Goal: Task Accomplishment & Management: Manage account settings

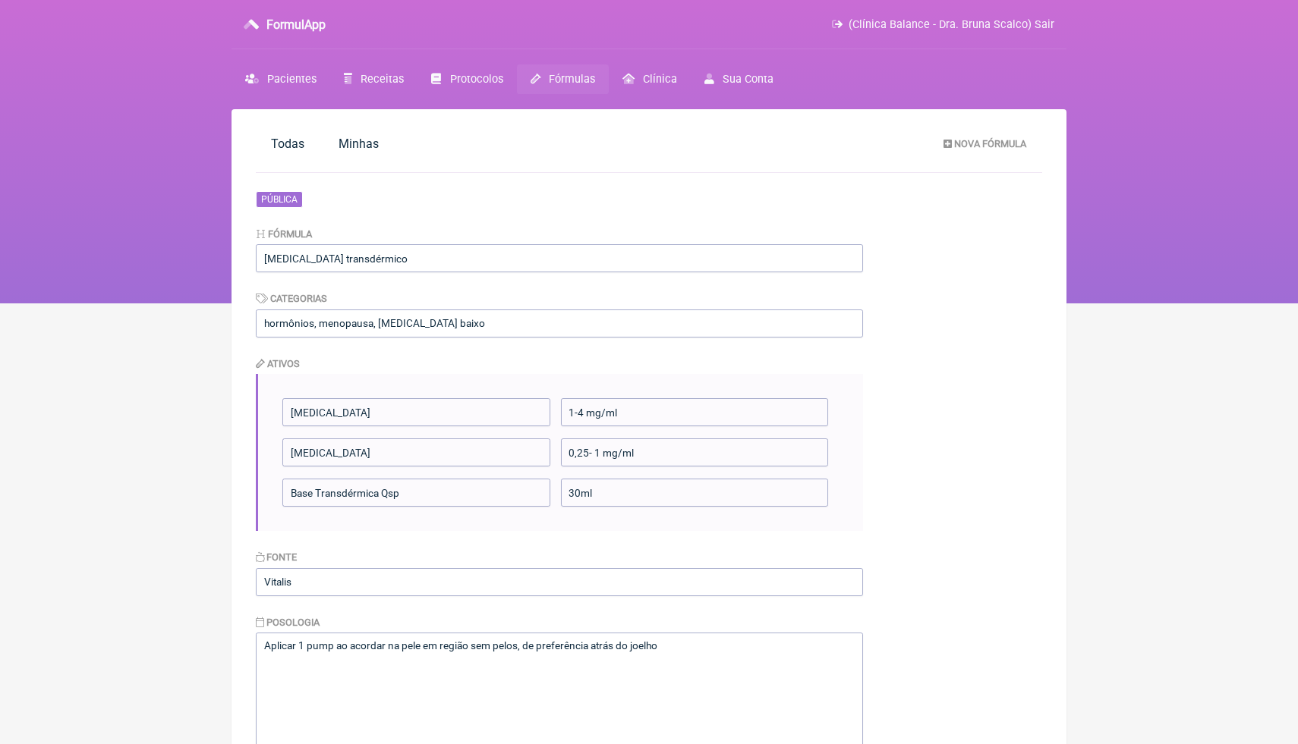
scroll to position [27, 0]
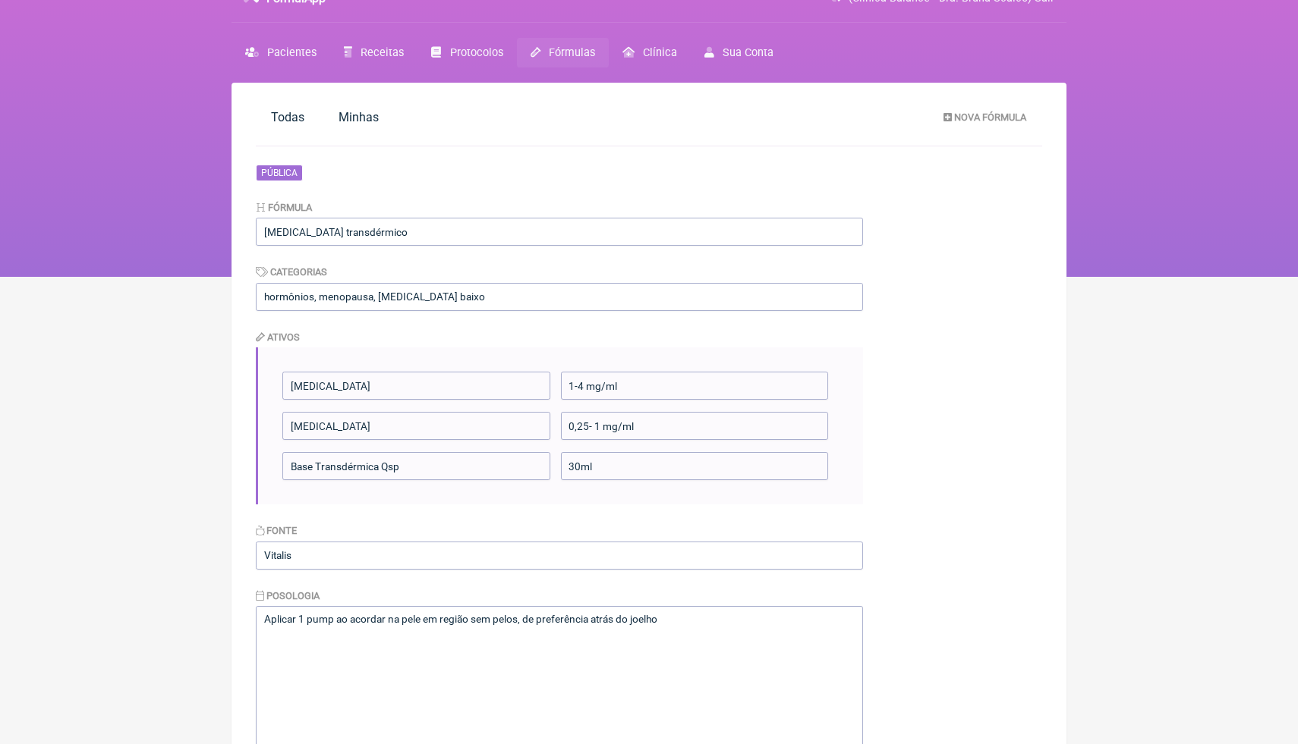
click at [1022, 222] on main "Todas [GEOGRAPHIC_DATA] Nova Fórmula Pública Fórmula [MEDICAL_DATA] transdérmic…" at bounding box center [648, 565] width 835 height 965
click at [1150, 178] on nav "FormulApp (Clínica Balance - Dra. [PERSON_NAME]) Sair [GEOGRAPHIC_DATA] Receita…" at bounding box center [649, 125] width 1298 height 304
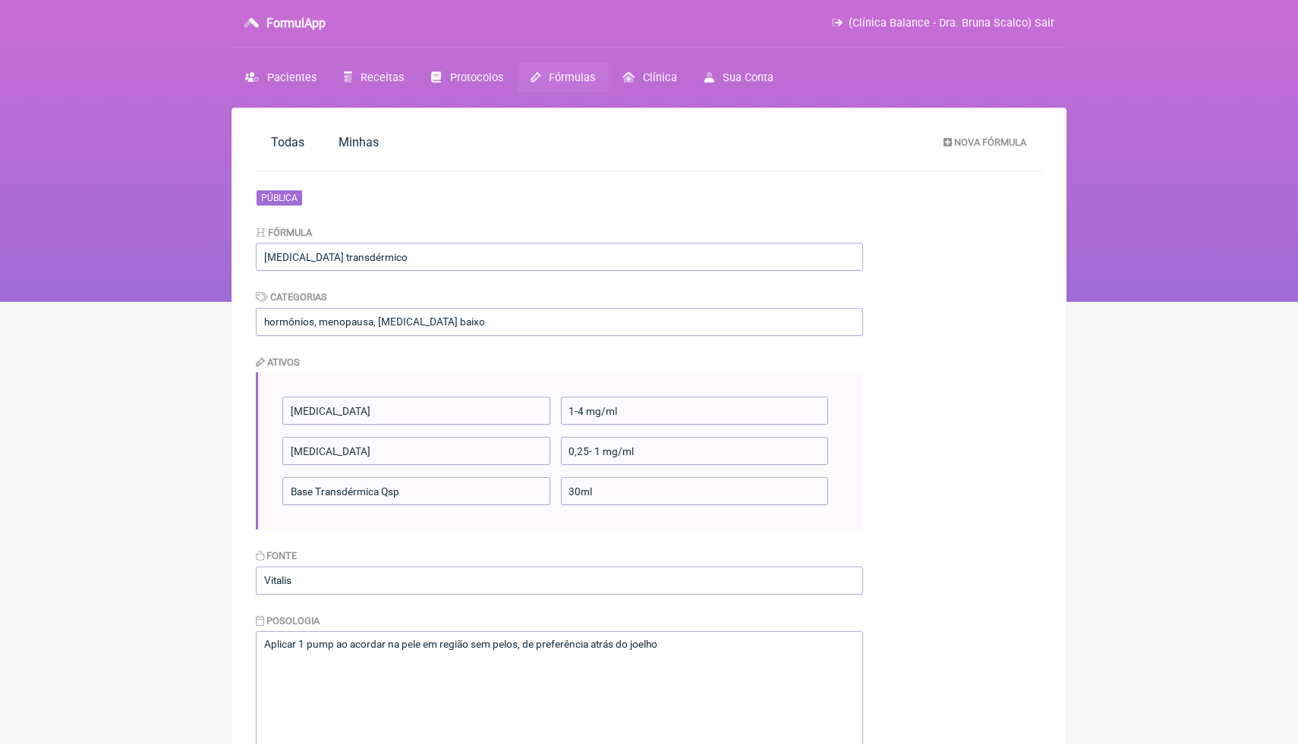
scroll to position [0, 0]
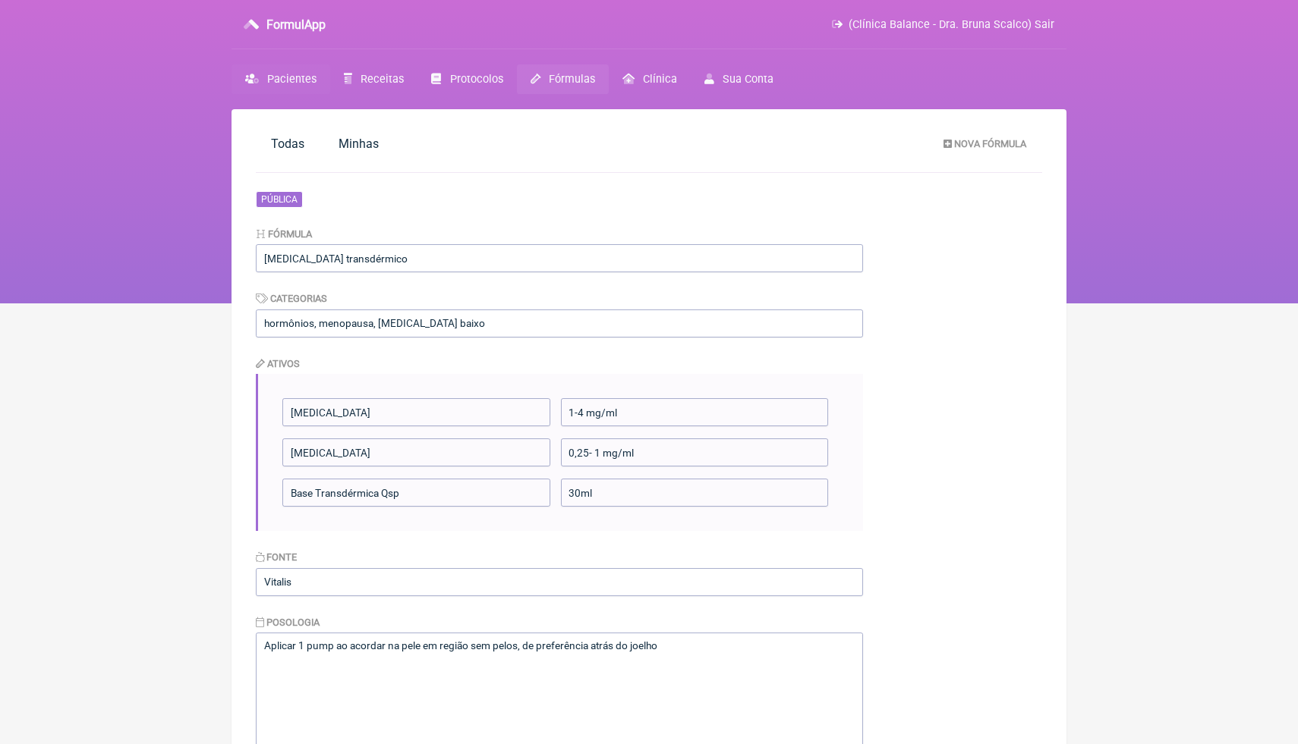
click at [293, 84] on span "Pacientes" at bounding box center [291, 79] width 49 height 13
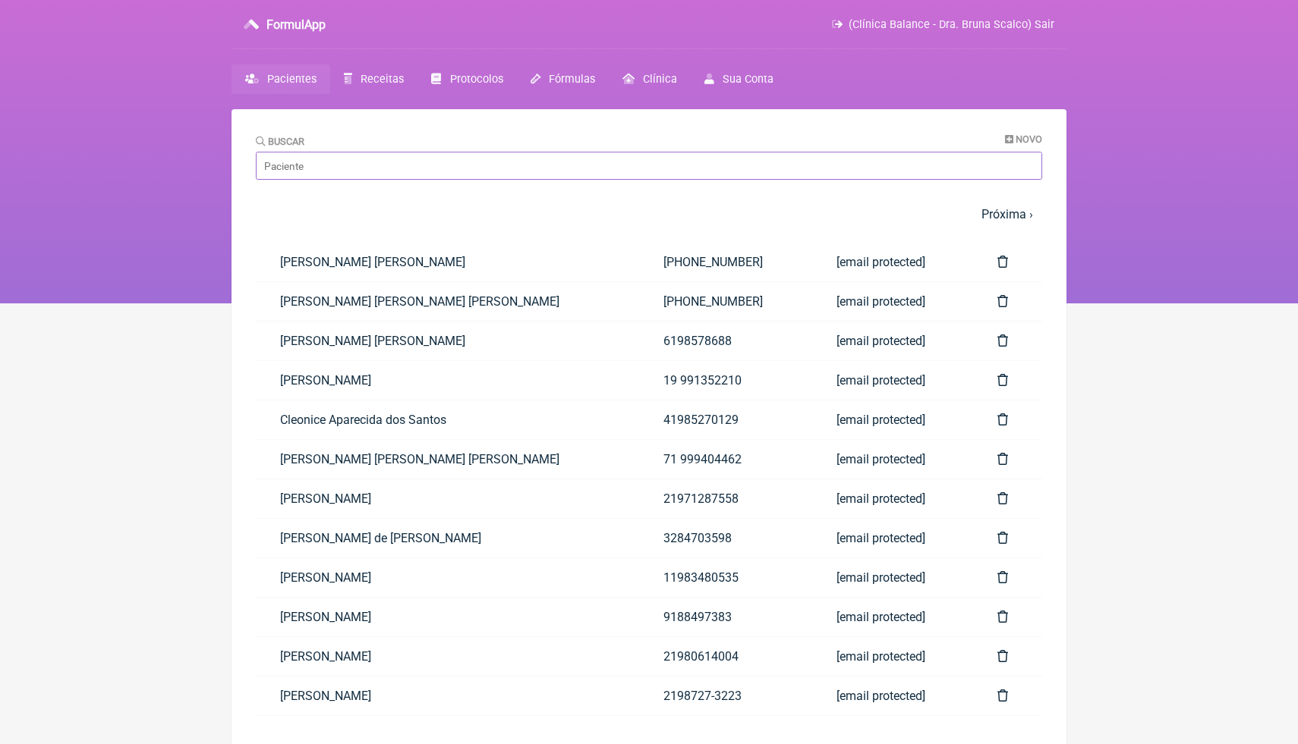
click at [631, 174] on input "Buscar" at bounding box center [649, 166] width 786 height 28
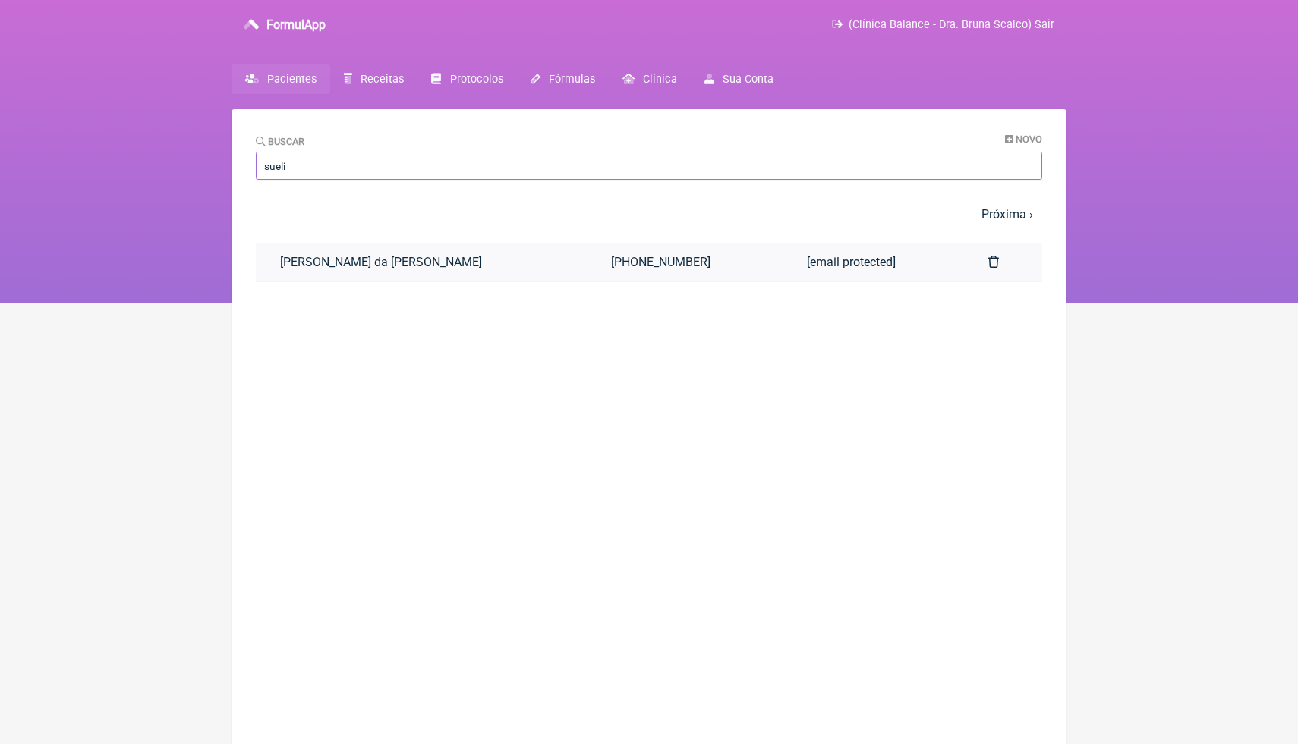
type input "sueli"
click at [537, 269] on link "[PERSON_NAME] da [PERSON_NAME]" at bounding box center [421, 262] width 331 height 39
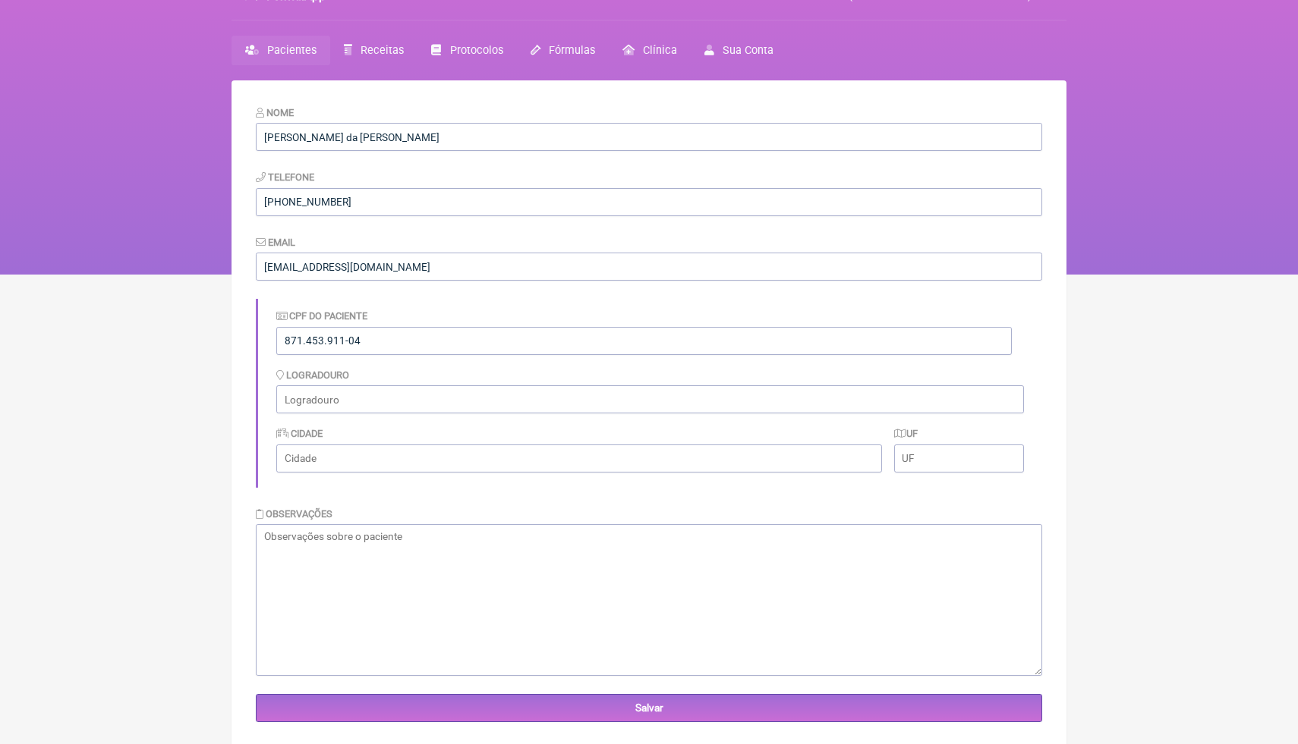
scroll to position [30, 0]
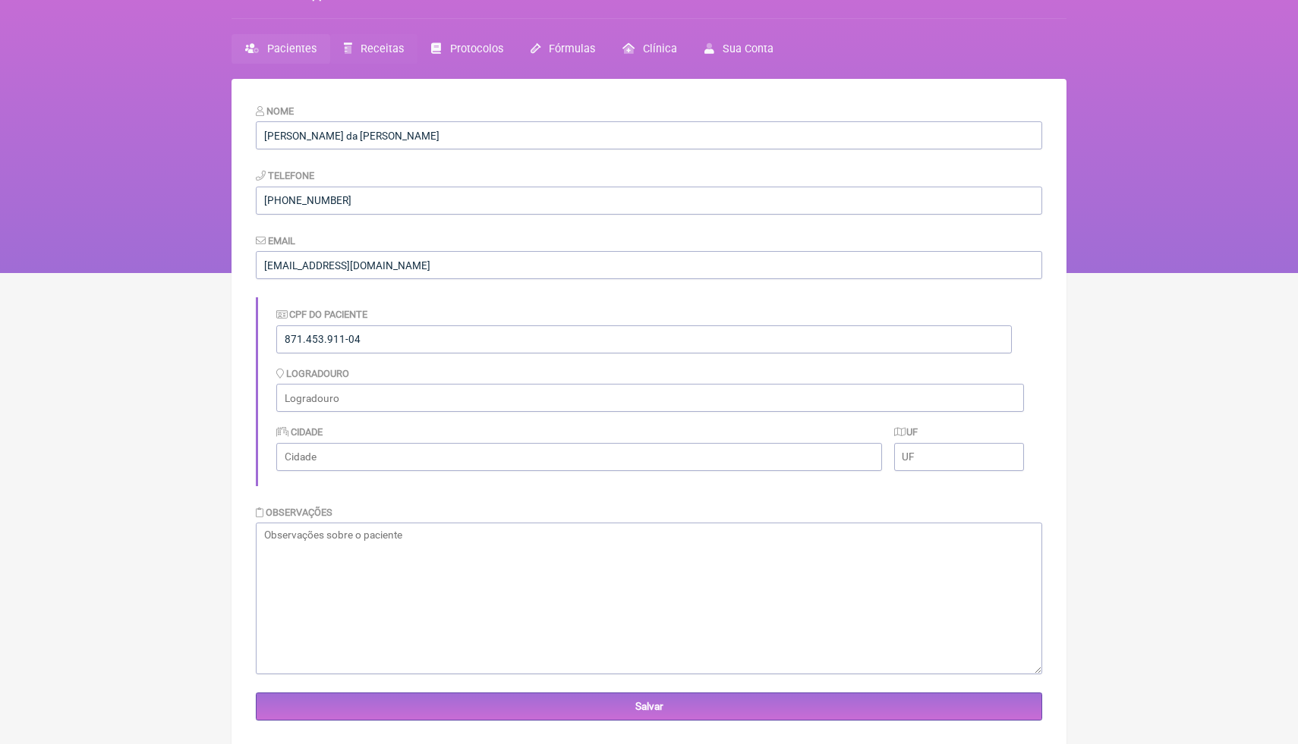
click at [389, 52] on span "Receitas" at bounding box center [381, 48] width 43 height 13
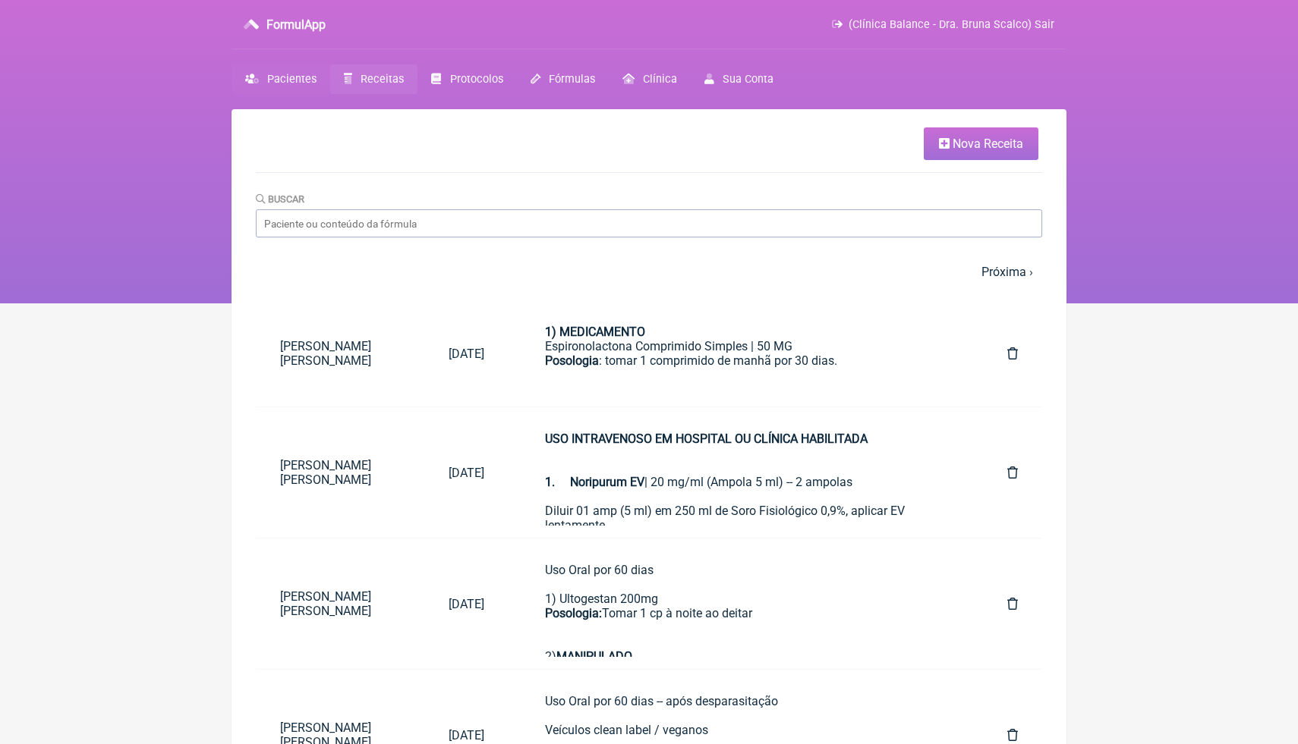
click at [296, 82] on span "Pacientes" at bounding box center [291, 79] width 49 height 13
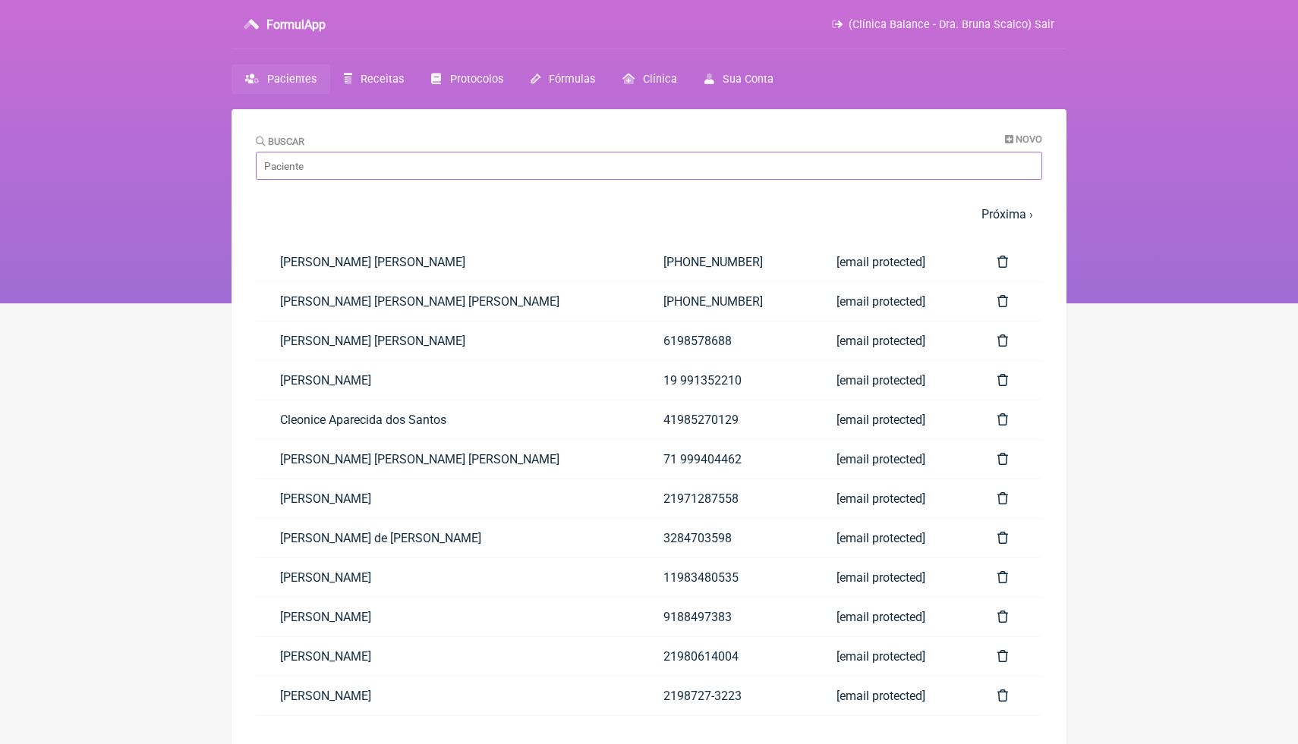
click at [366, 168] on input "Buscar" at bounding box center [649, 166] width 786 height 28
type input "sueli"
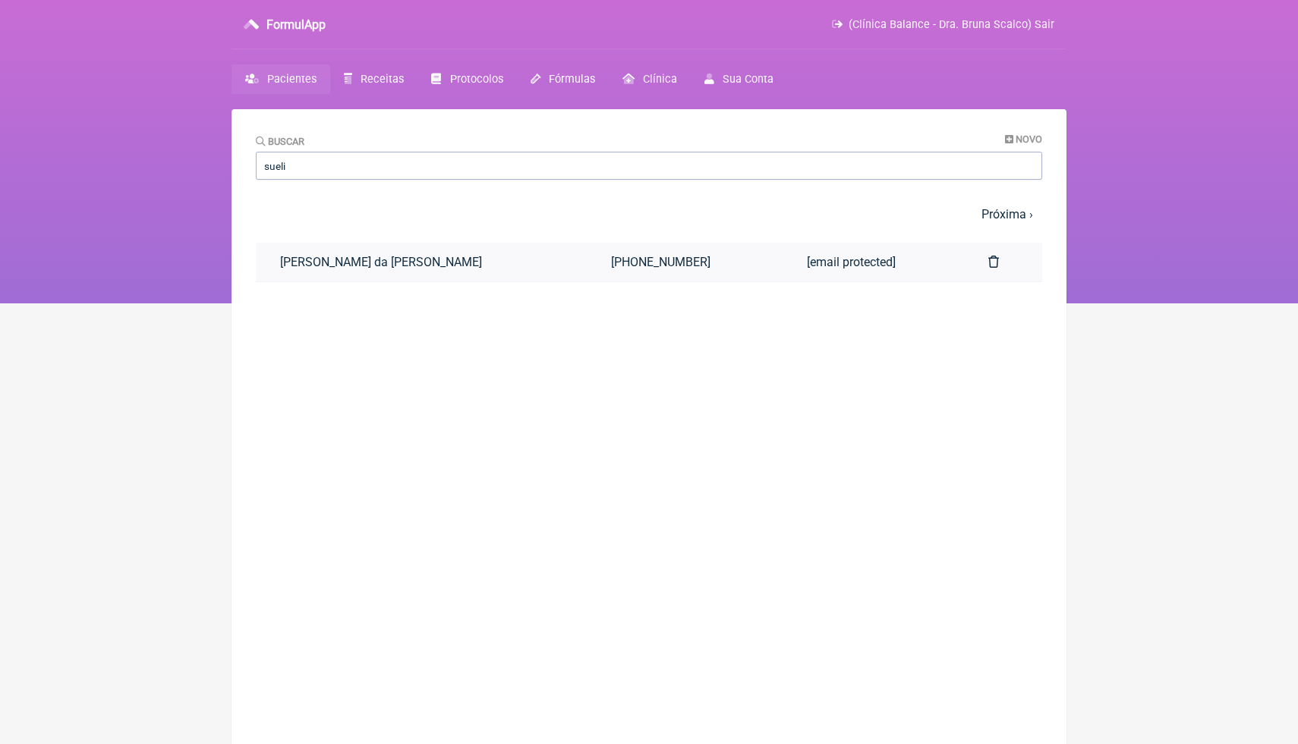
click at [357, 257] on link "[PERSON_NAME] da [PERSON_NAME]" at bounding box center [421, 262] width 331 height 39
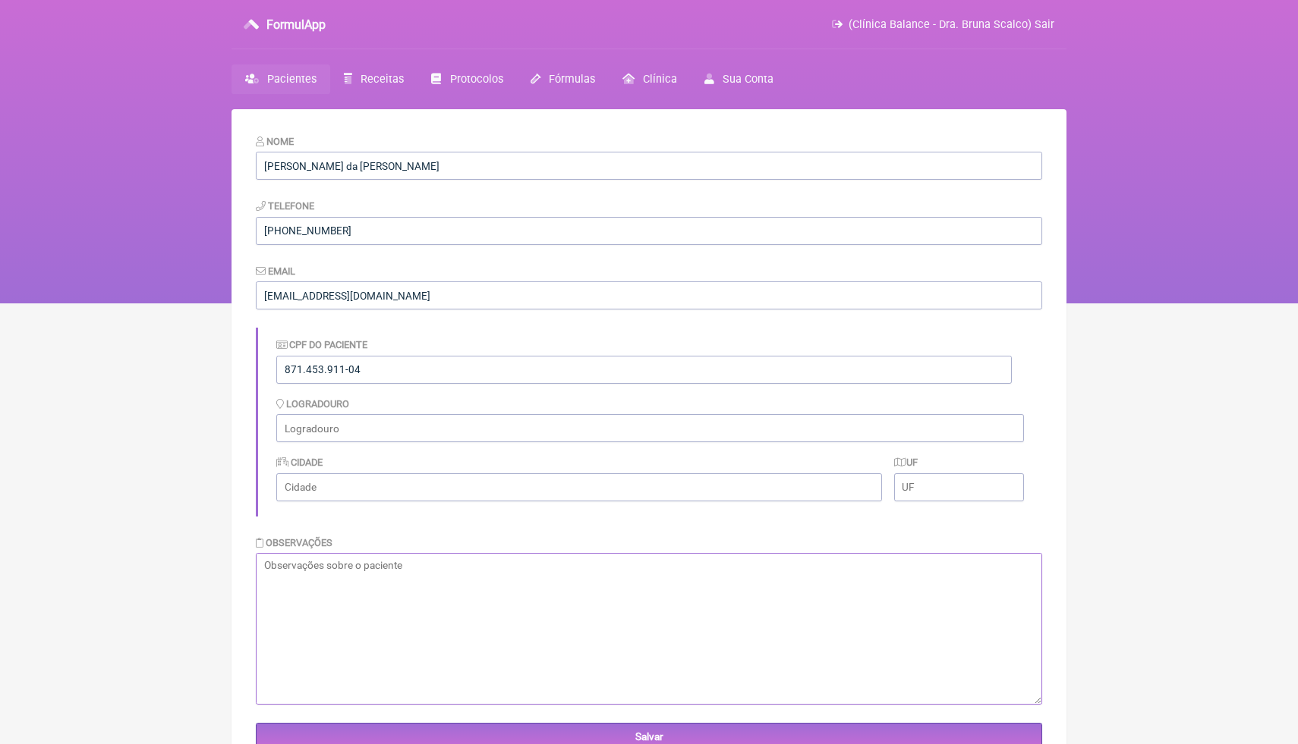
click at [341, 603] on textarea at bounding box center [649, 629] width 786 height 152
click at [513, 563] on textarea at bounding box center [649, 629] width 786 height 152
click at [1145, 287] on nav "FormulApp (Clínica Balance - Dra. [PERSON_NAME]) Sair [GEOGRAPHIC_DATA] Receita…" at bounding box center [649, 152] width 1298 height 304
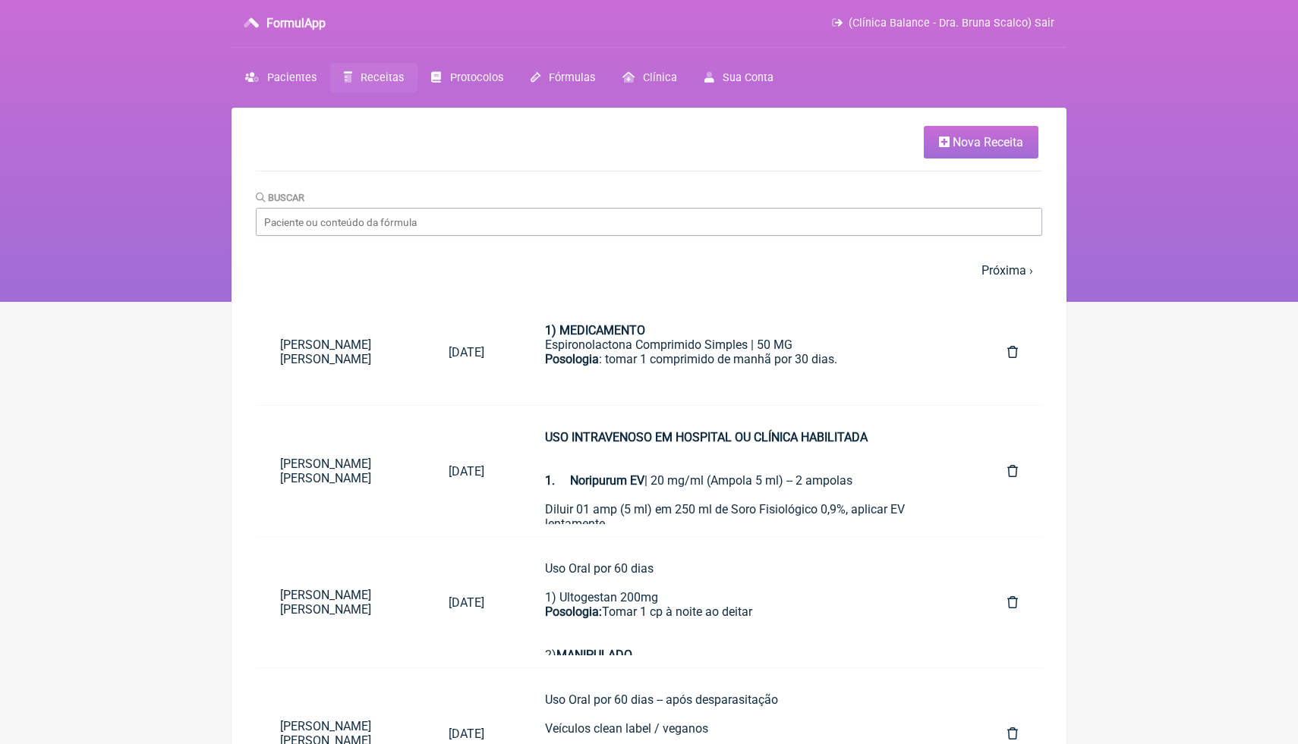
scroll to position [0, 0]
